Goal: Register for event/course

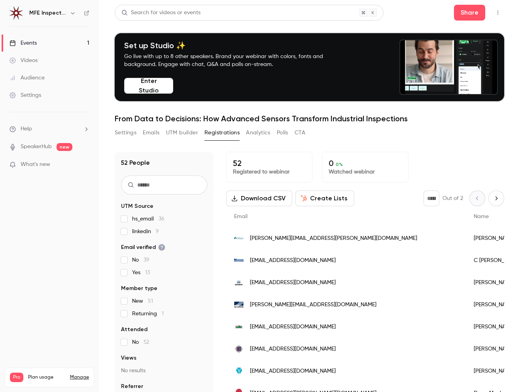
click at [32, 43] on div "Events" at bounding box center [22, 43] width 27 height 8
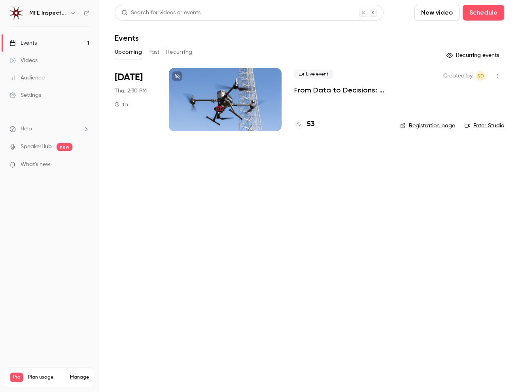
click at [437, 125] on link "Registration page" at bounding box center [427, 126] width 55 height 8
click at [303, 124] on div at bounding box center [298, 124] width 9 height 9
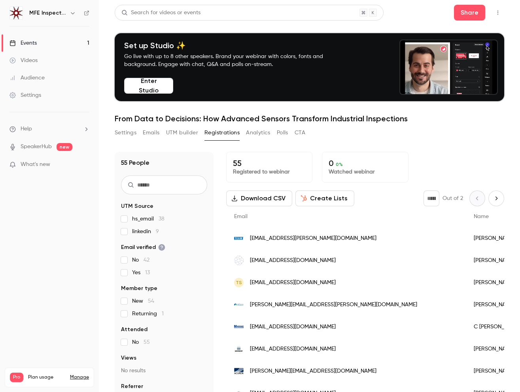
click at [498, 198] on icon "Next page" at bounding box center [496, 198] width 9 height 6
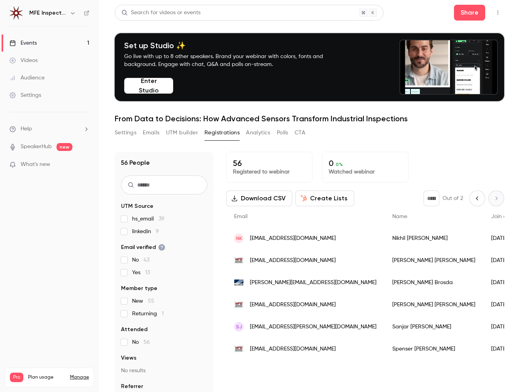
click at [476, 200] on icon "Previous page" at bounding box center [477, 198] width 9 height 6
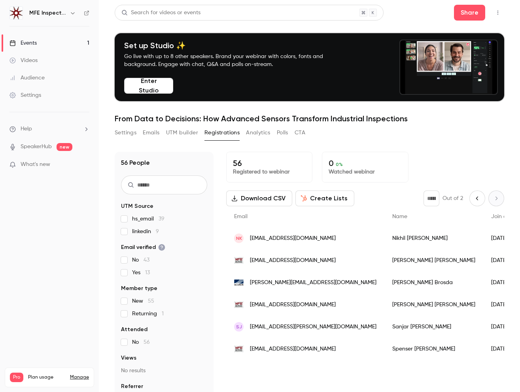
type input "*"
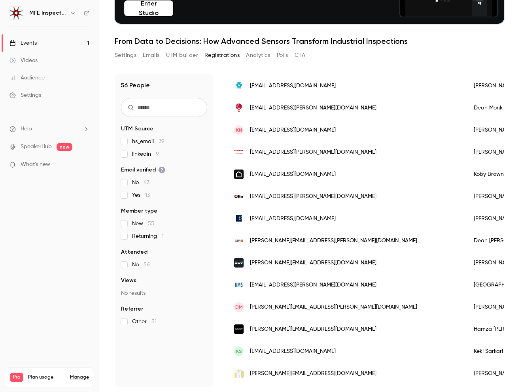
scroll to position [362, 0]
